Goal: Task Accomplishment & Management: Use online tool/utility

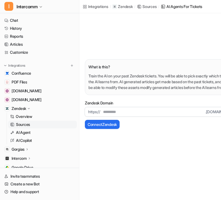
click at [28, 109] on icon at bounding box center [29, 109] width 4 height 4
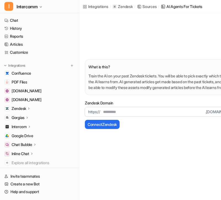
click at [28, 107] on icon at bounding box center [29, 108] width 4 height 4
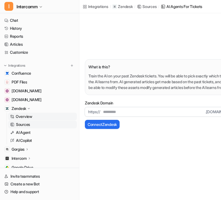
click at [29, 114] on p "Overview" at bounding box center [24, 117] width 17 height 6
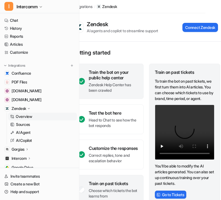
scroll to position [0, 24]
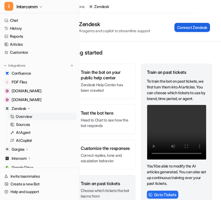
click at [193, 27] on button "Connect Zendesk" at bounding box center [192, 27] width 36 height 9
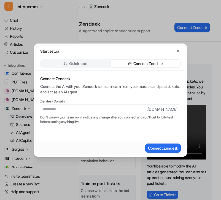
click at [138, 20] on div "Start setup Quick start Connect Zendesk Connect Zendesk Connect the AI with you…" at bounding box center [110, 100] width 162 height 200
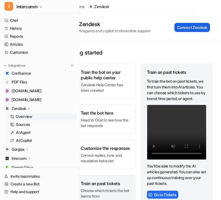
click at [186, 25] on button "Connect Zendesk" at bounding box center [192, 27] width 36 height 9
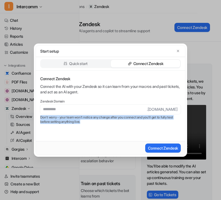
drag, startPoint x: 86, startPoint y: 120, endPoint x: 38, endPoint y: 118, distance: 48.0
click at [38, 118] on div "Connect Zendesk Connect the AI with your Zendesk so it can learn from your macr…" at bounding box center [110, 106] width 149 height 71
copy p "Don’t worry - your team won’t notice any change after you connect and you’ll ge…"
click at [77, 126] on div "Connect Zendesk Connect the AI with your Zendesk so it can learn from your macr…" at bounding box center [110, 106] width 149 height 71
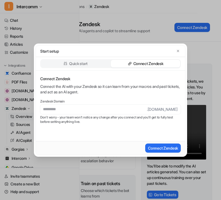
click at [135, 16] on div "Start setup Quick start Connect Zendesk Connect Zendesk Connect the AI with you…" at bounding box center [110, 100] width 162 height 200
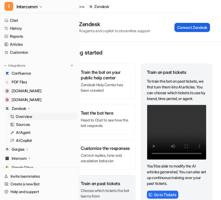
click at [195, 26] on button "Connect Zendesk" at bounding box center [192, 27] width 36 height 9
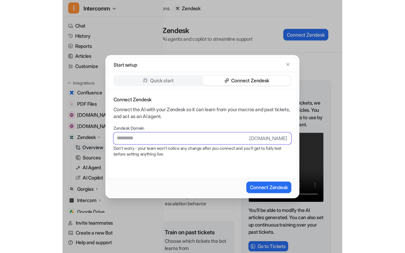
scroll to position [0, 0]
